Goal: Go to known website: Access a specific website the user already knows

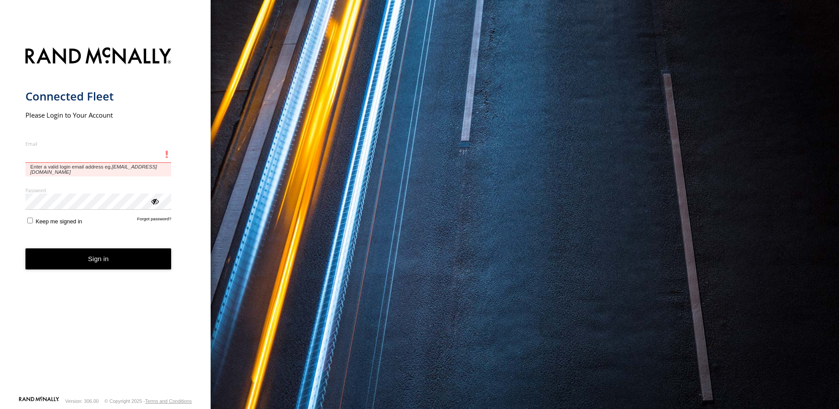
type input "**********"
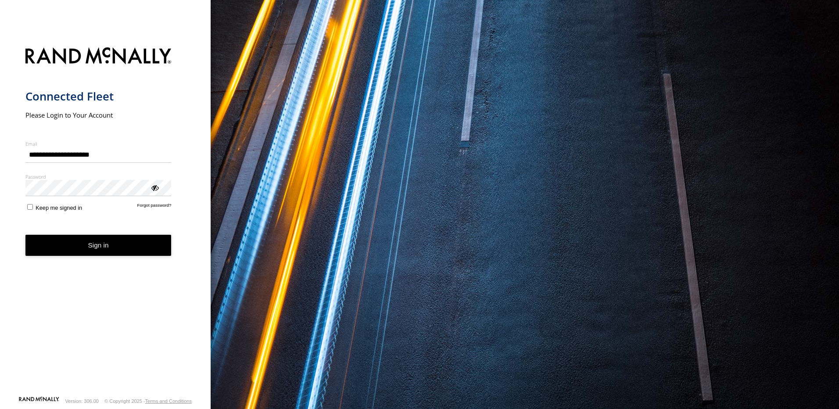
click at [79, 251] on button "Sign in" at bounding box center [98, 246] width 146 height 22
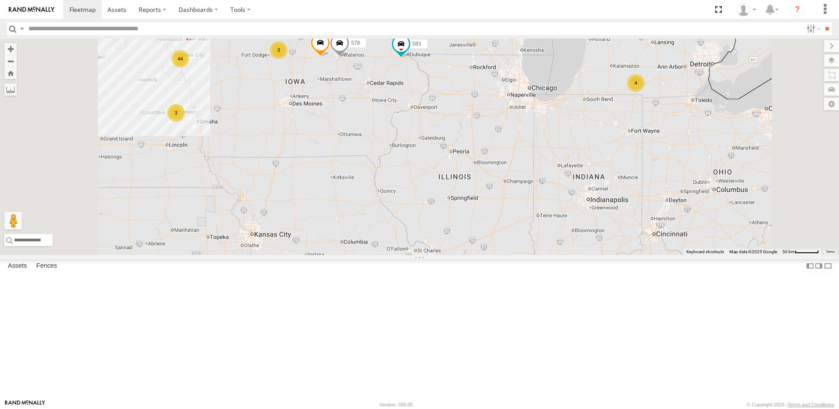
click at [288, 59] on div "3" at bounding box center [279, 50] width 18 height 18
